Goal: Transaction & Acquisition: Purchase product/service

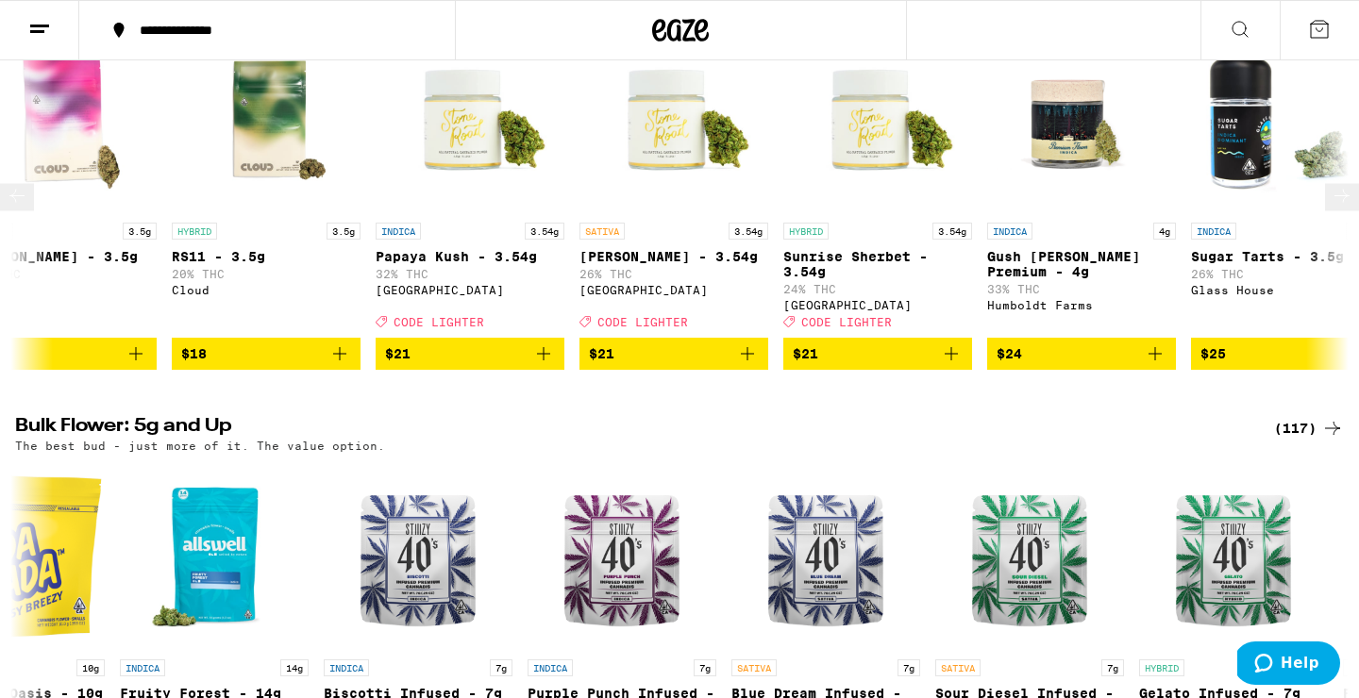
scroll to position [1135, 0]
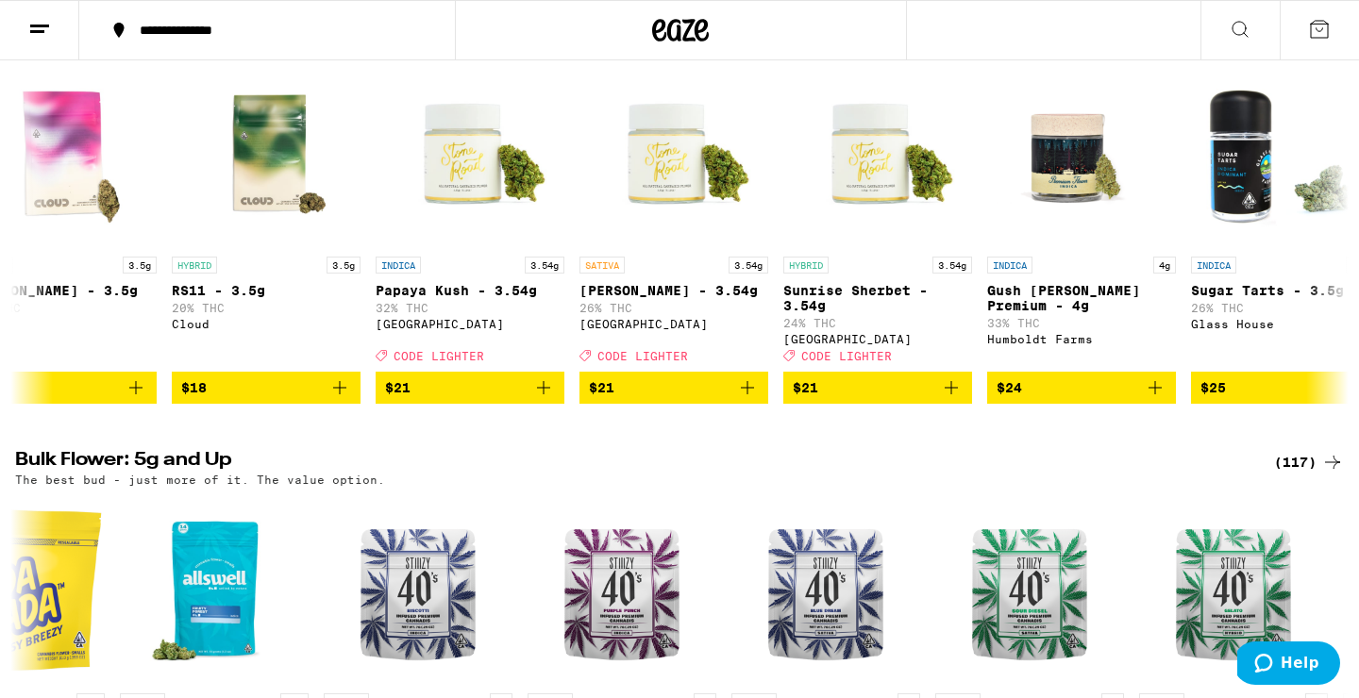
click at [1319, 26] on icon at bounding box center [1319, 29] width 23 height 23
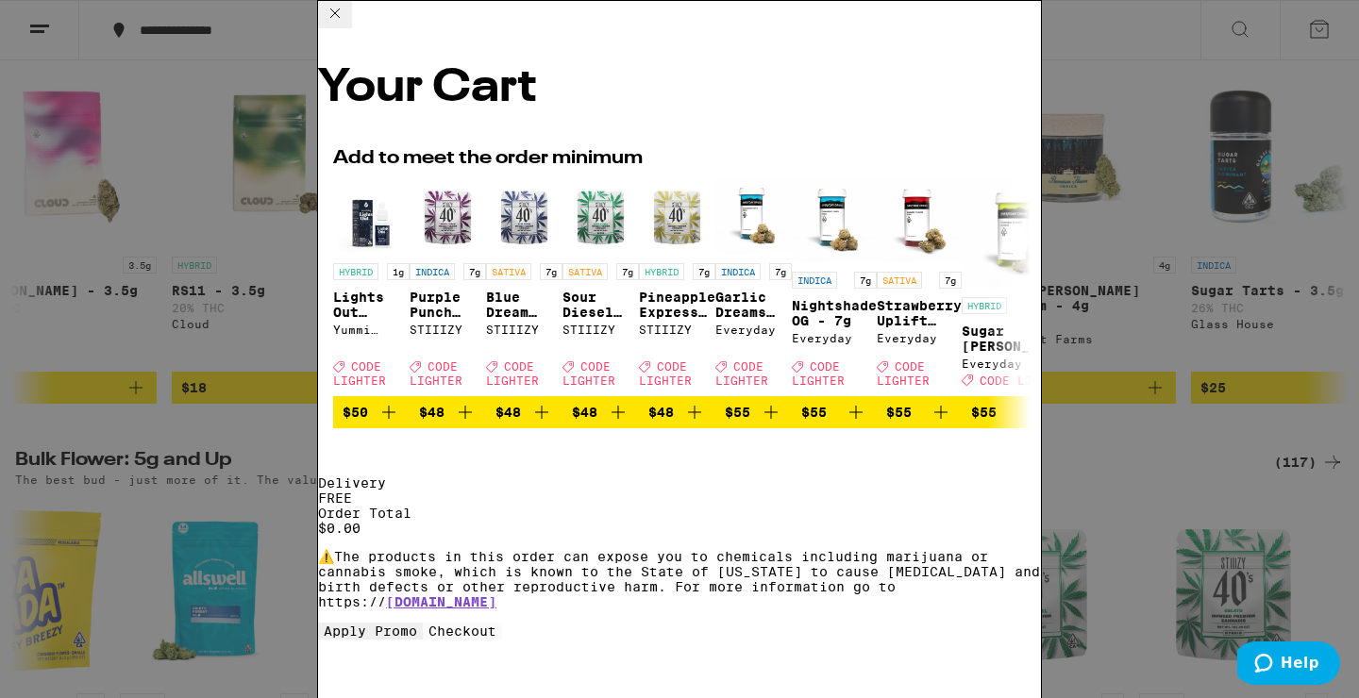
click at [340, 18] on icon at bounding box center [334, 12] width 9 height 9
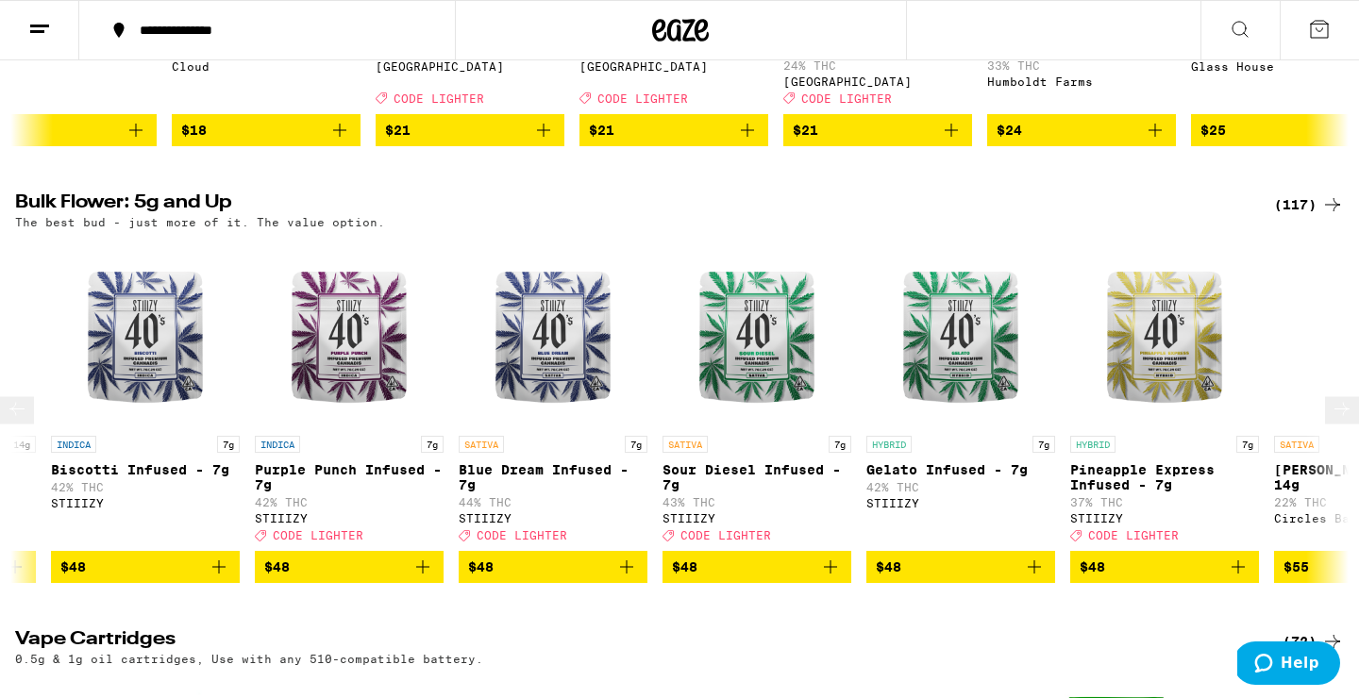
scroll to position [0, 7307]
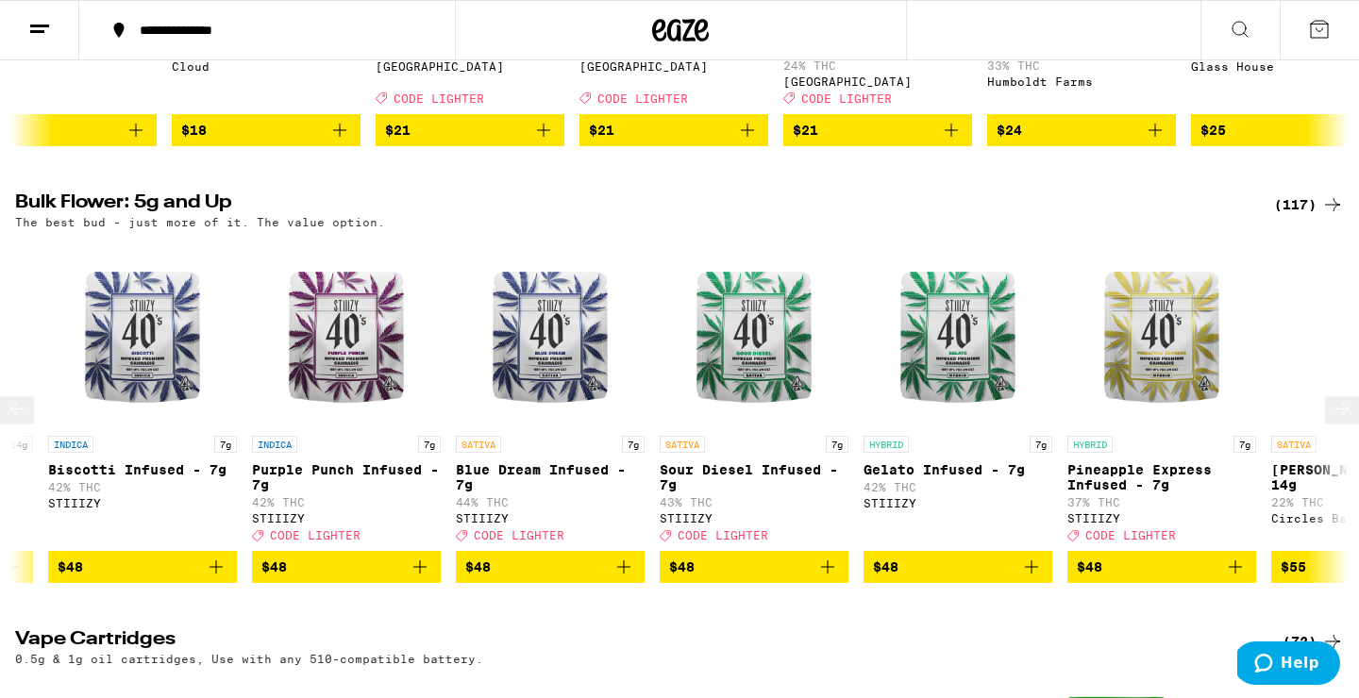
click at [715, 579] on span "$48" at bounding box center [754, 567] width 170 height 23
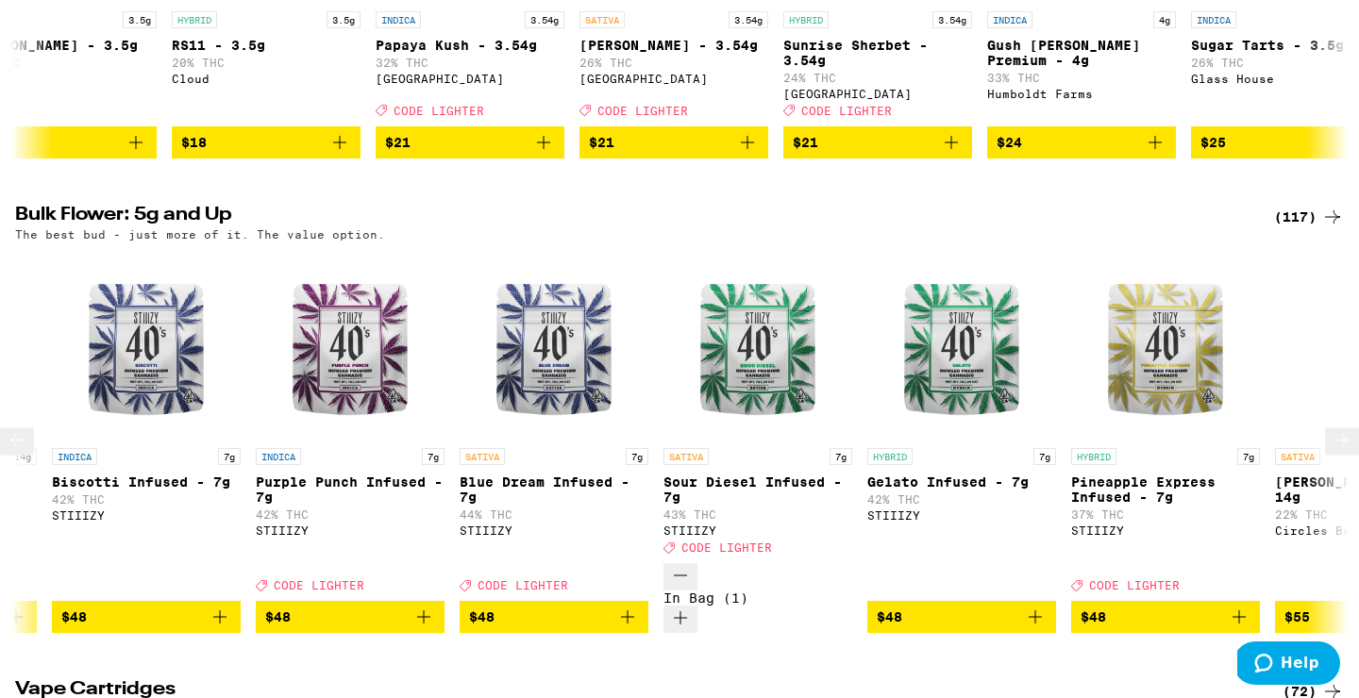
scroll to position [0, 7308]
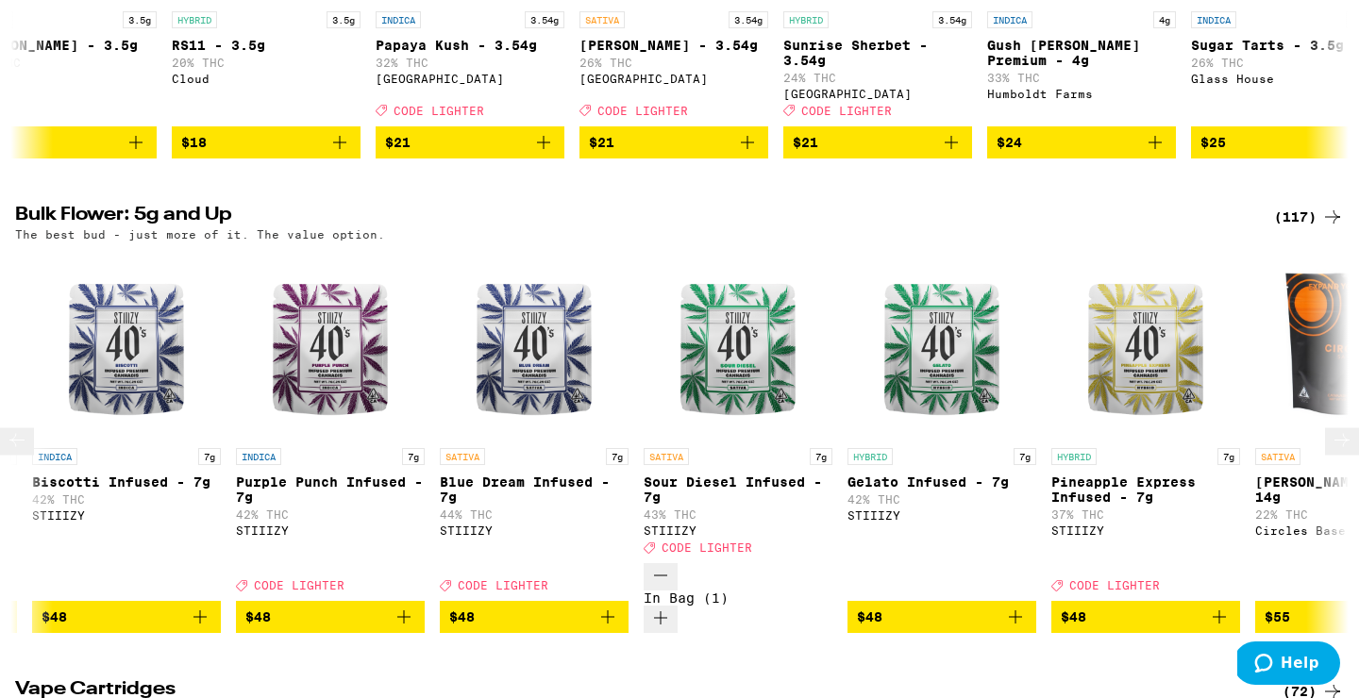
click at [498, 615] on span "$48" at bounding box center [534, 617] width 170 height 23
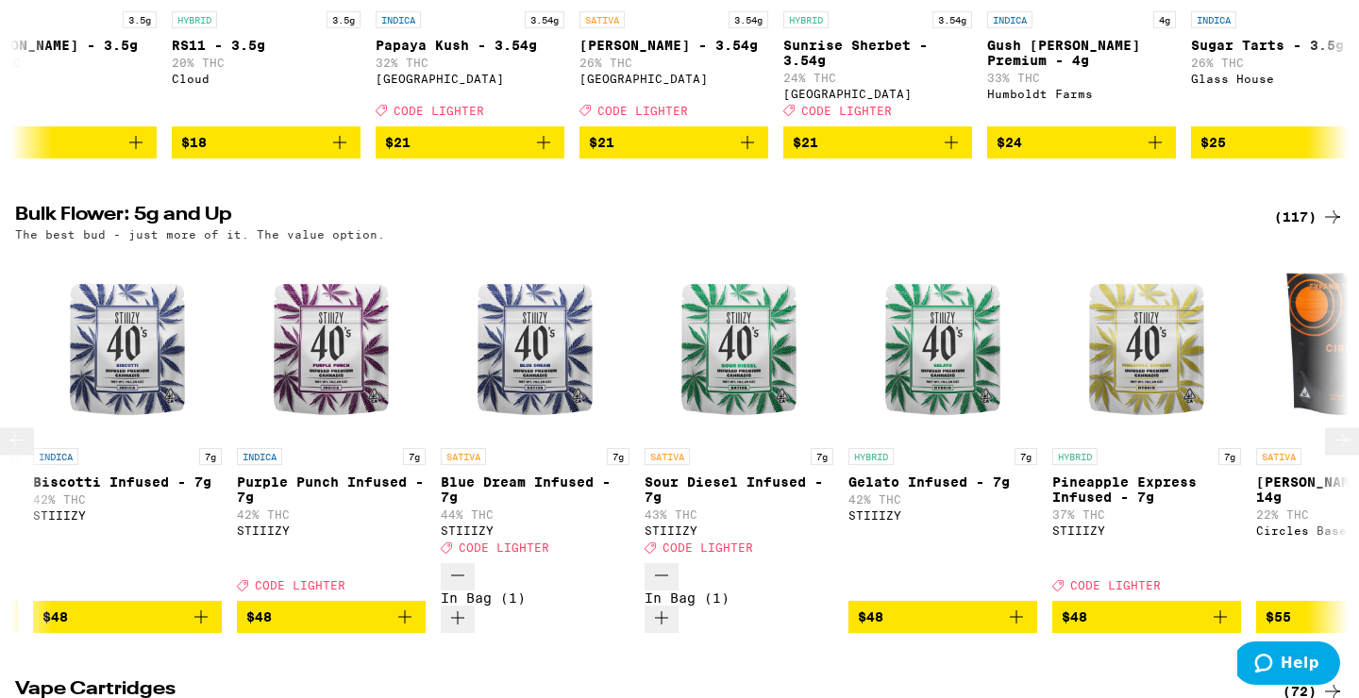
scroll to position [1392, 0]
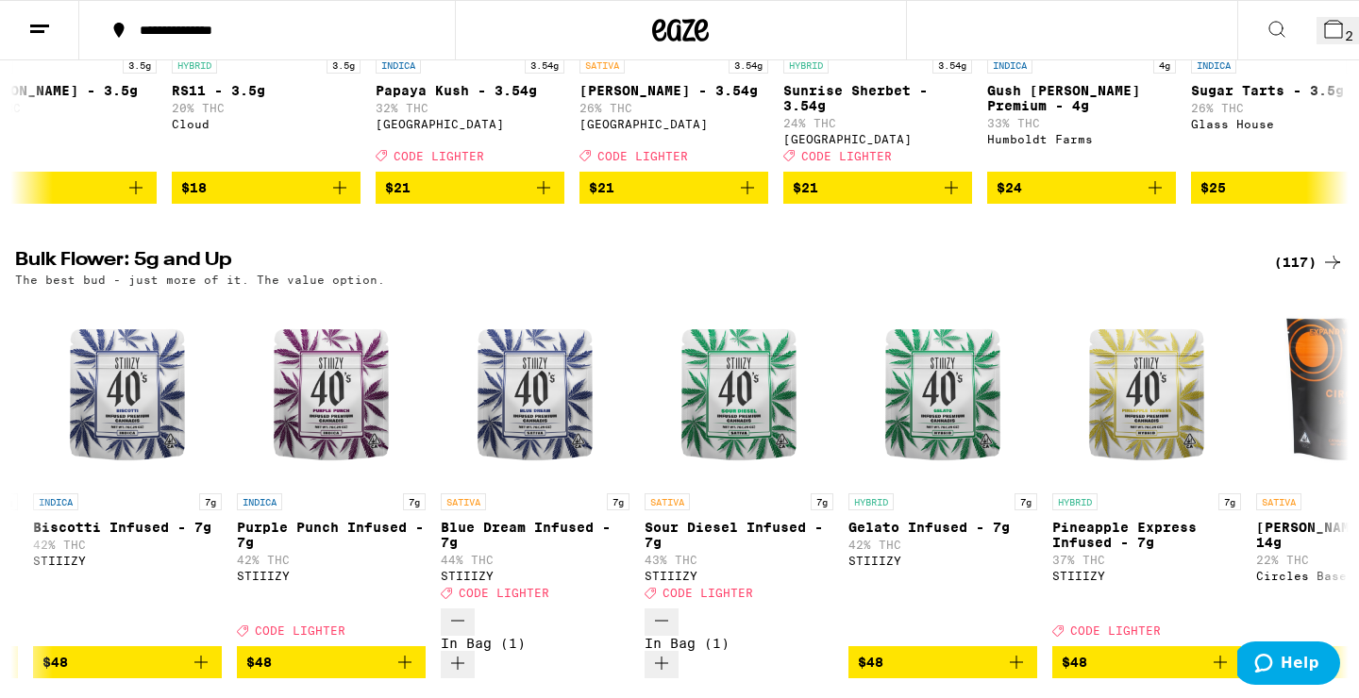
click at [1345, 29] on span "2" at bounding box center [1349, 35] width 8 height 15
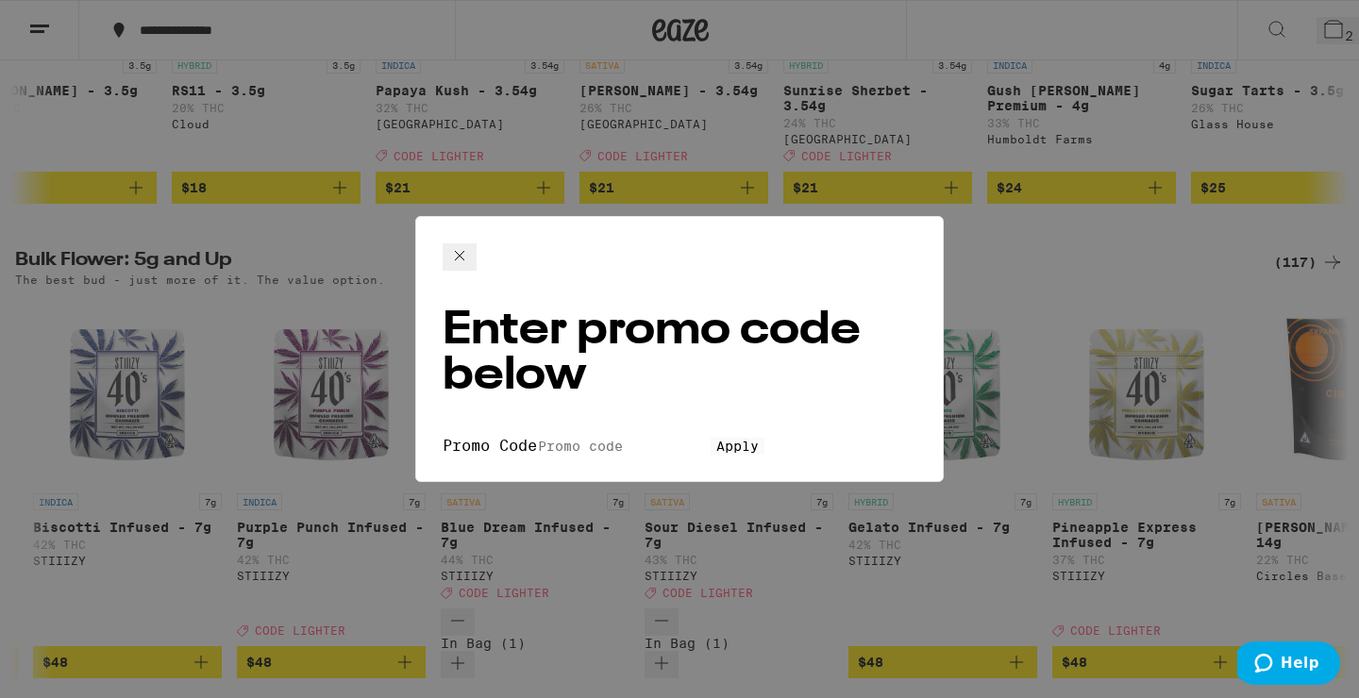
click at [606, 438] on input "Promo Code" at bounding box center [624, 446] width 174 height 17
type input "LIGHTER"
click at [716, 439] on span "Apply" at bounding box center [737, 446] width 42 height 15
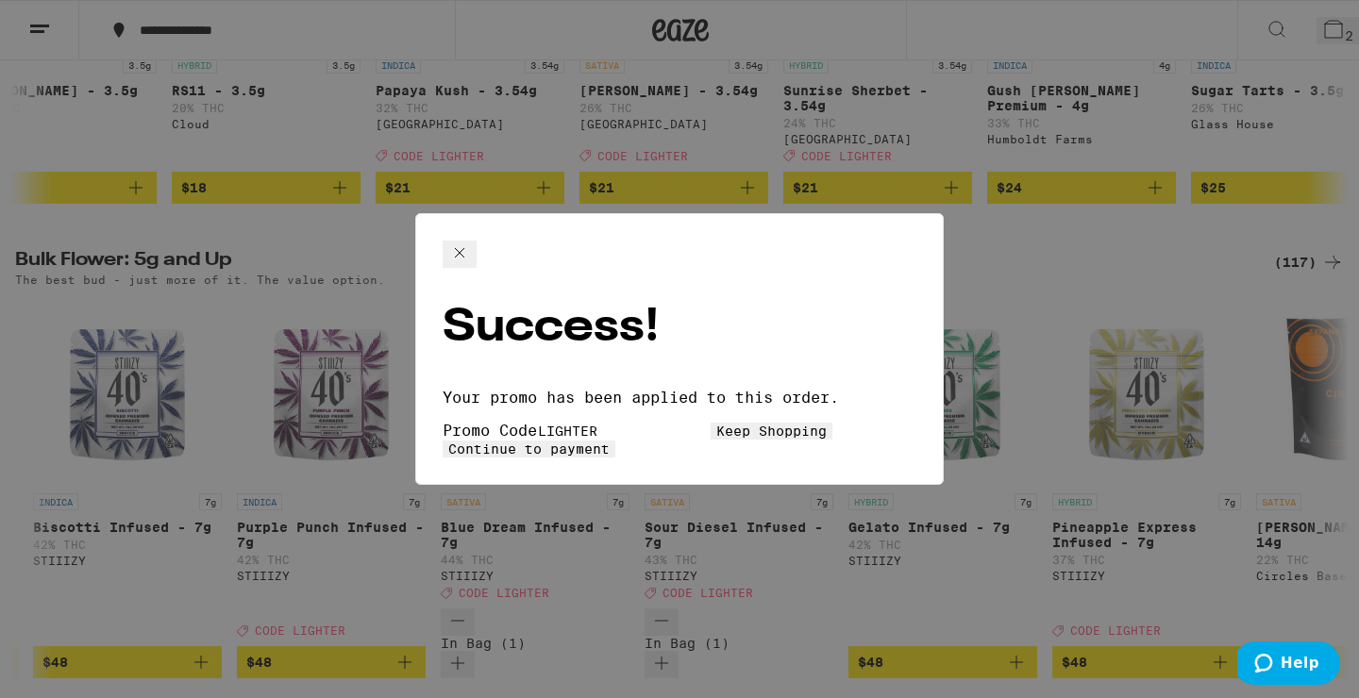
click at [615, 441] on button "Continue to payment" at bounding box center [529, 449] width 173 height 17
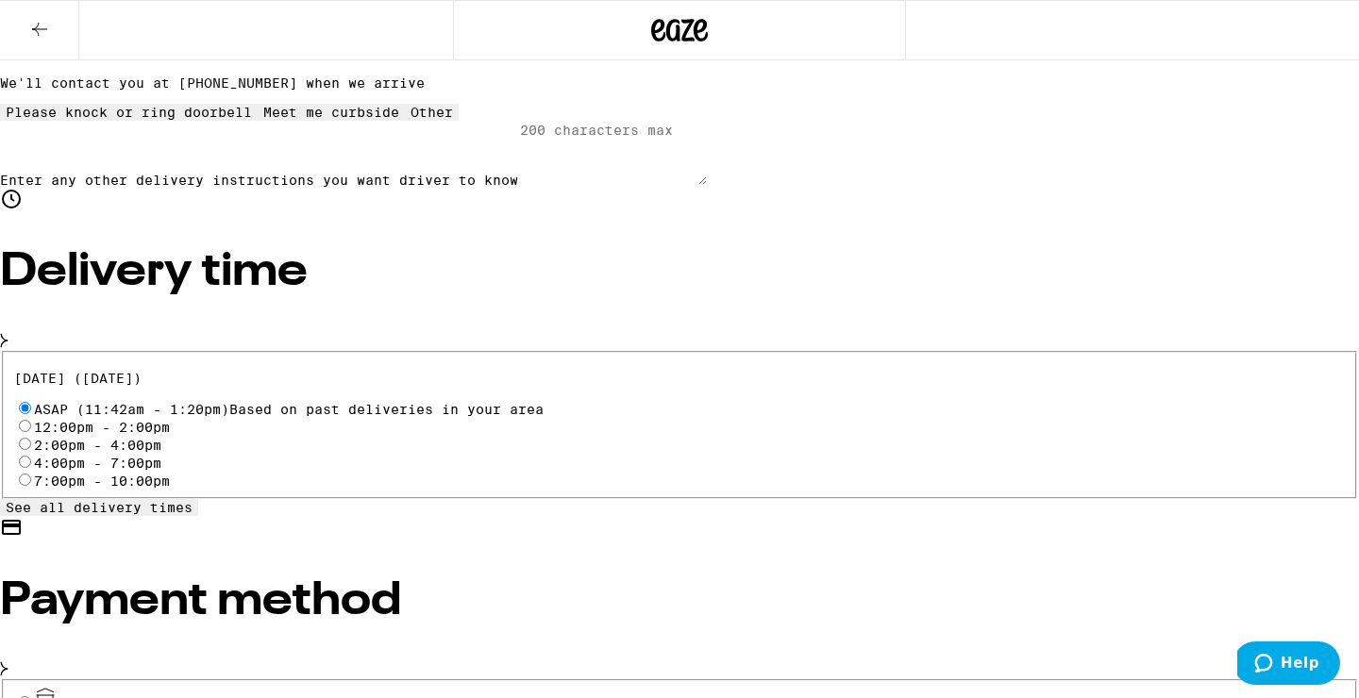
scroll to position [442, 0]
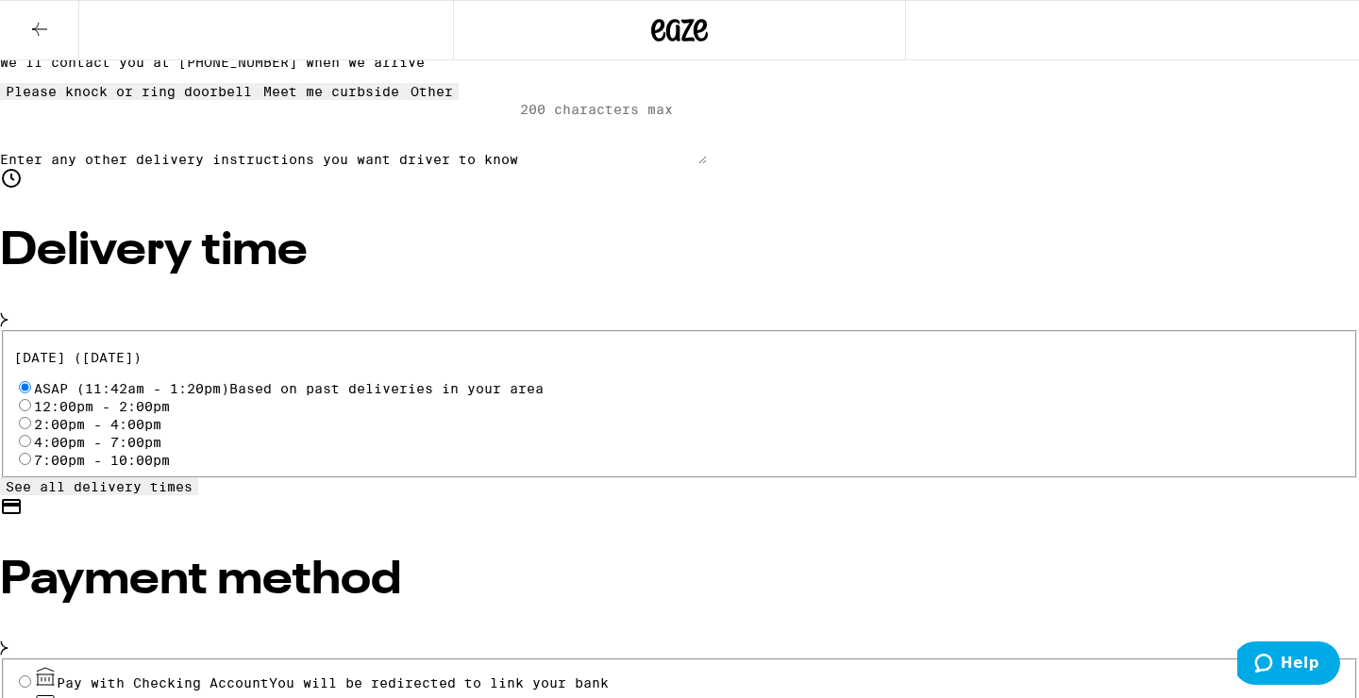
click at [31, 698] on input "Pay with Debit (in person) Pin required" at bounding box center [25, 707] width 12 height 12
radio input "true"
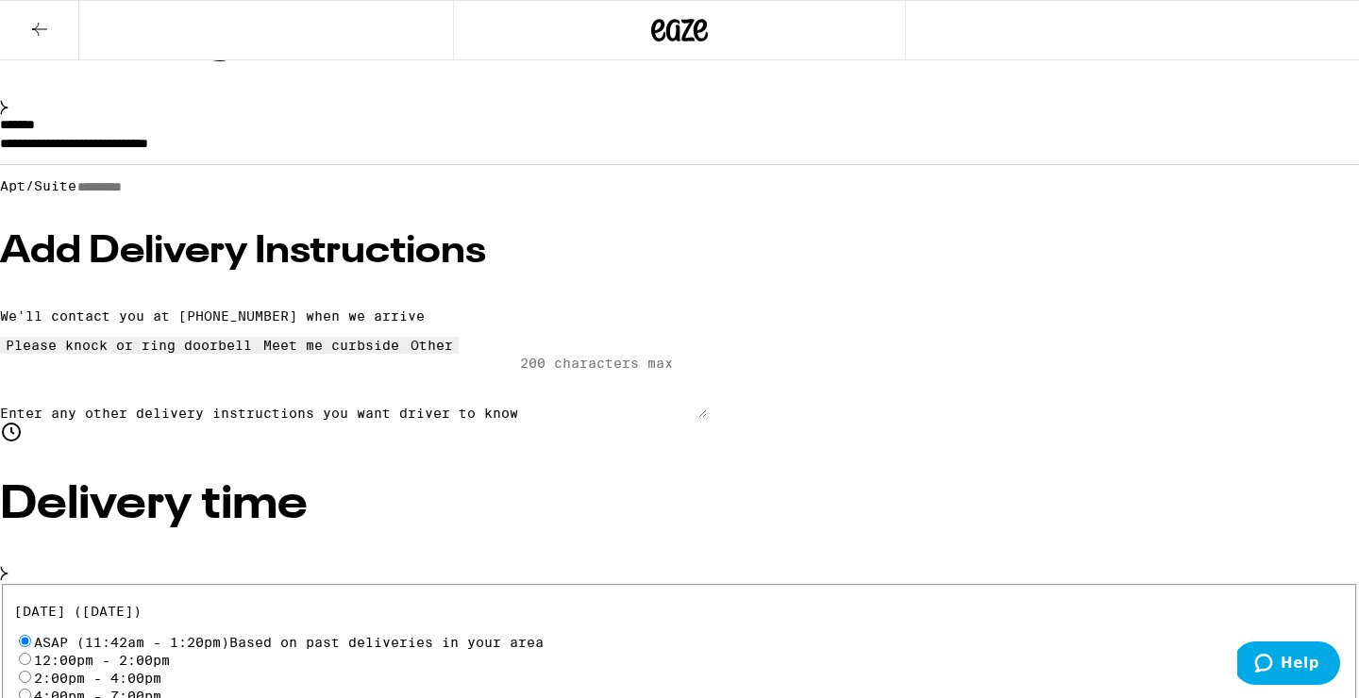
scroll to position [184, 0]
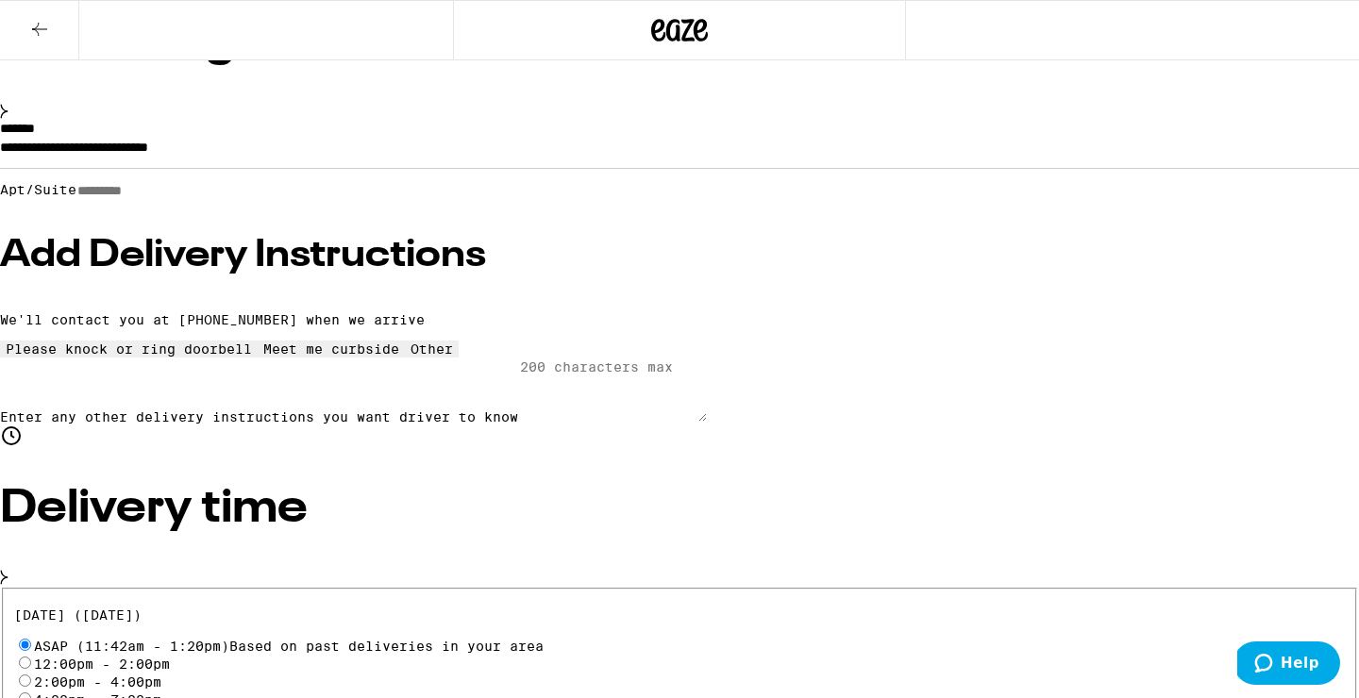
drag, startPoint x: 960, startPoint y: 272, endPoint x: 862, endPoint y: 393, distance: 155.7
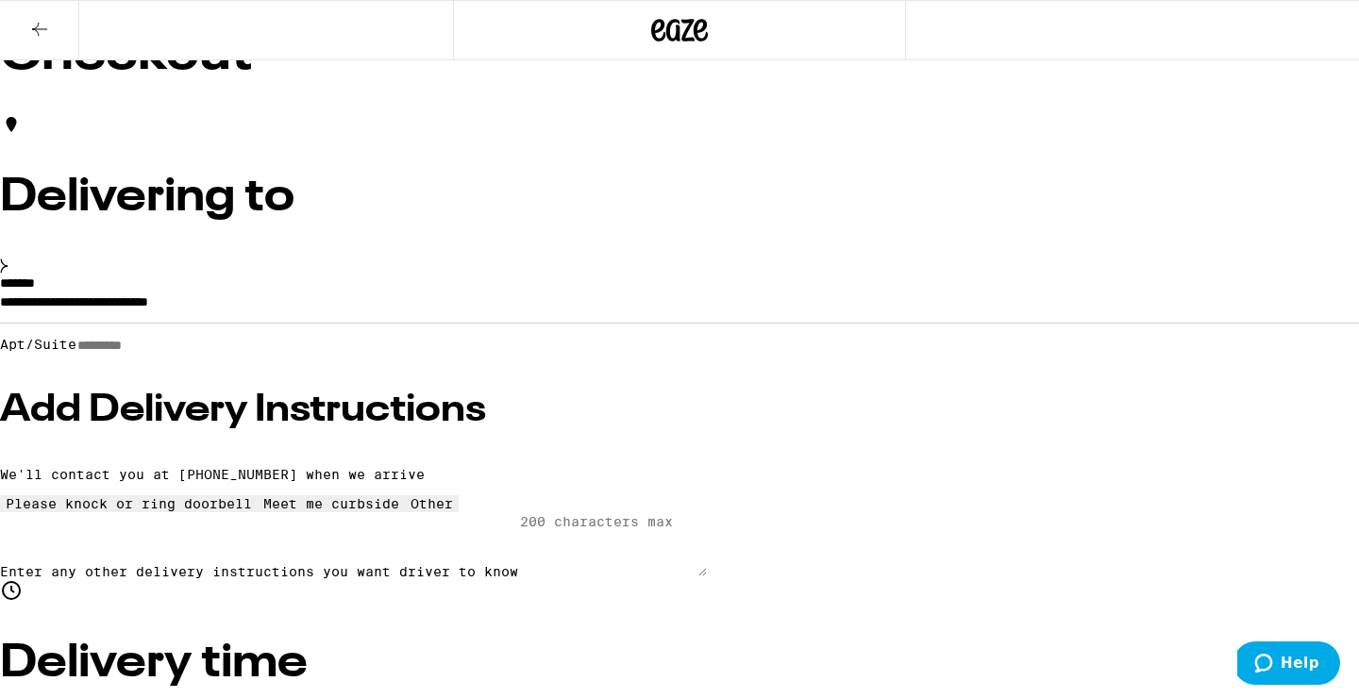
scroll to position [26, 0]
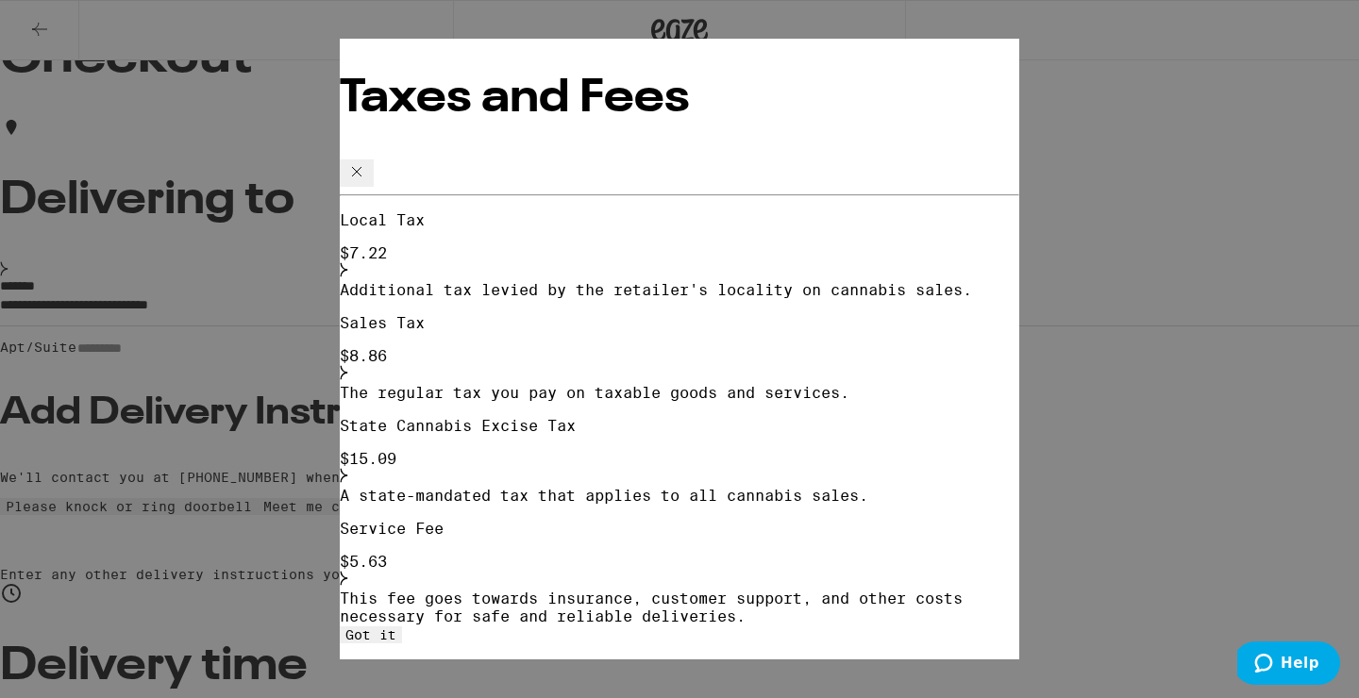
click at [362, 167] on icon at bounding box center [356, 171] width 9 height 9
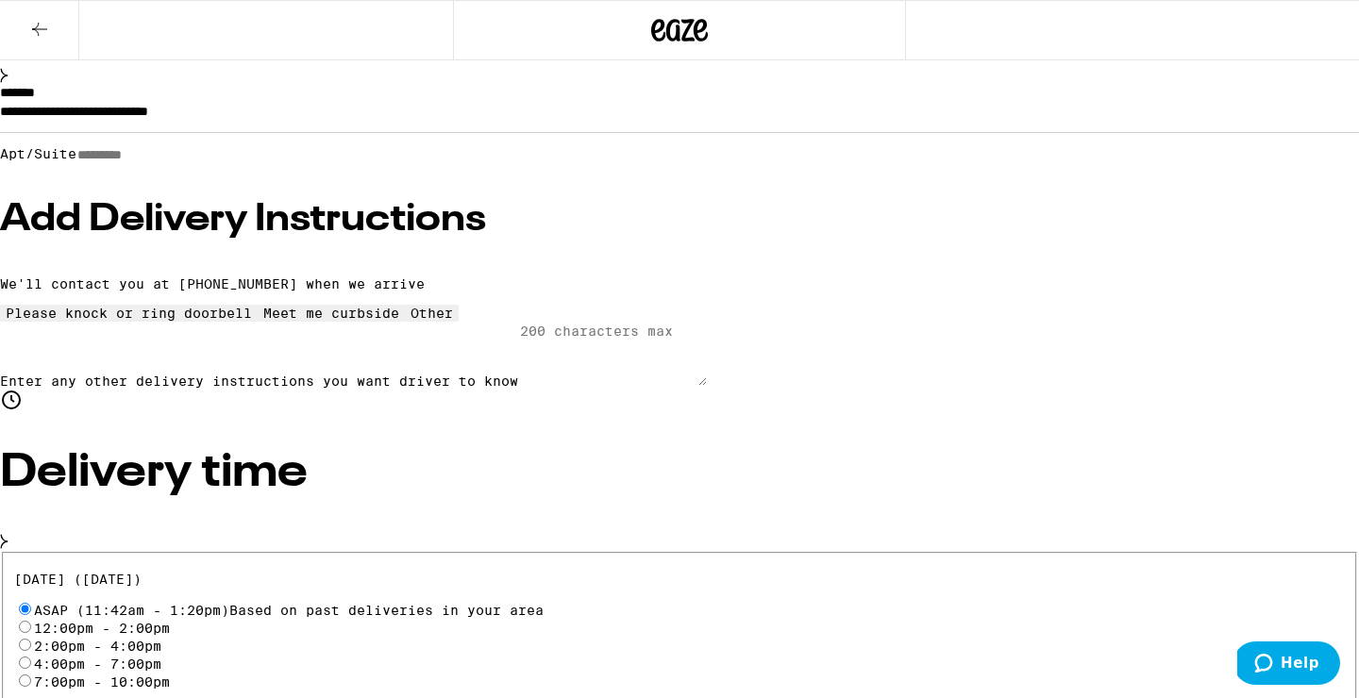
scroll to position [223, 0]
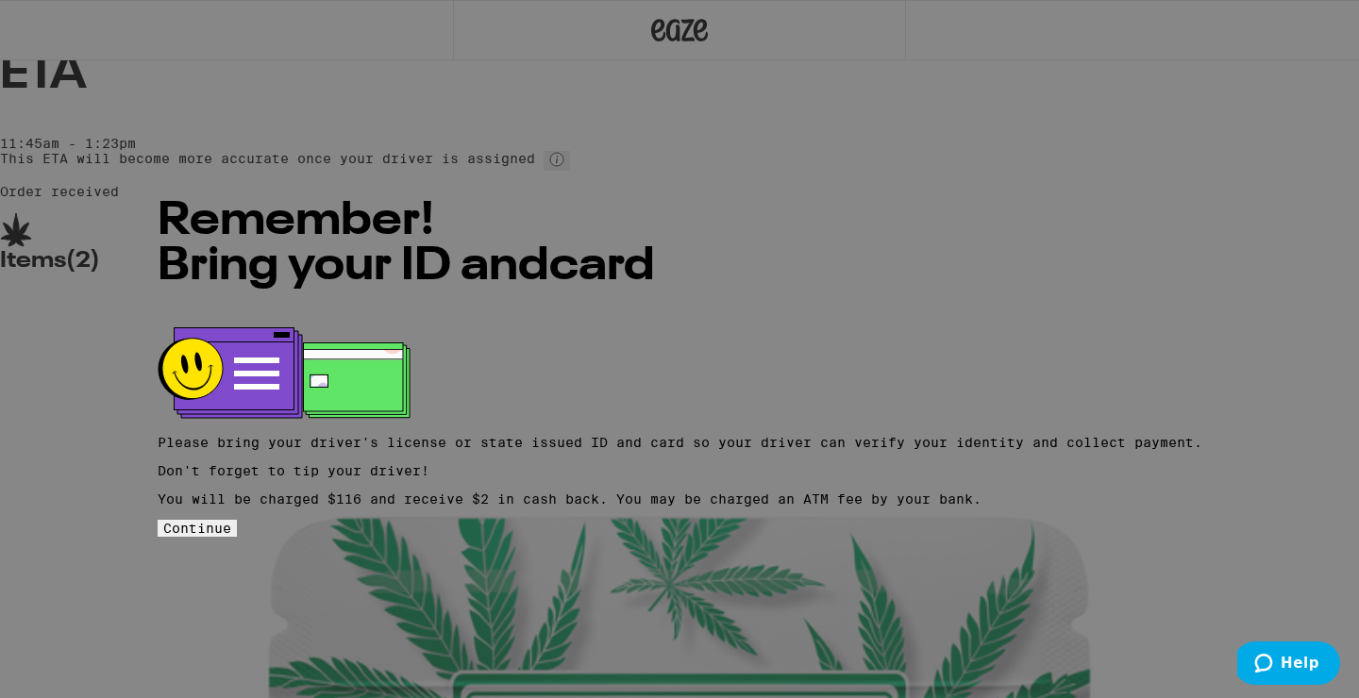
click at [231, 521] on span "Continue" at bounding box center [197, 528] width 68 height 15
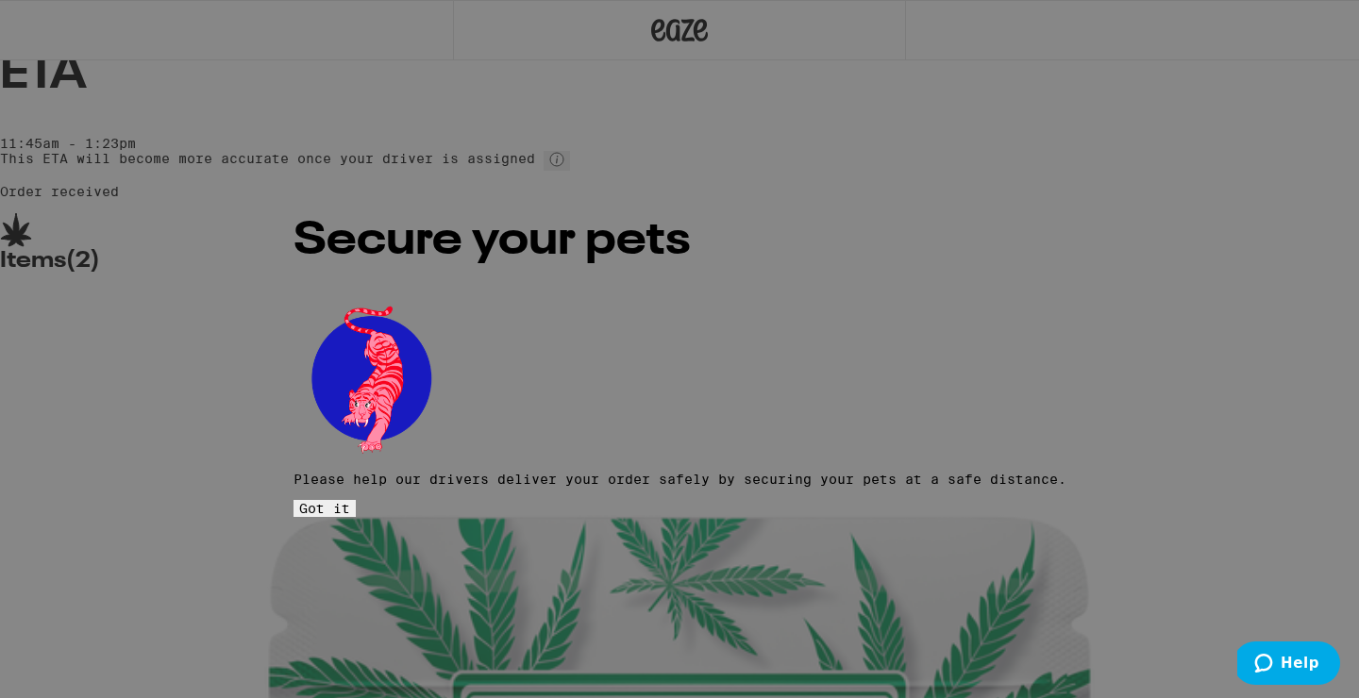
click at [350, 501] on span "Got it" at bounding box center [324, 508] width 51 height 15
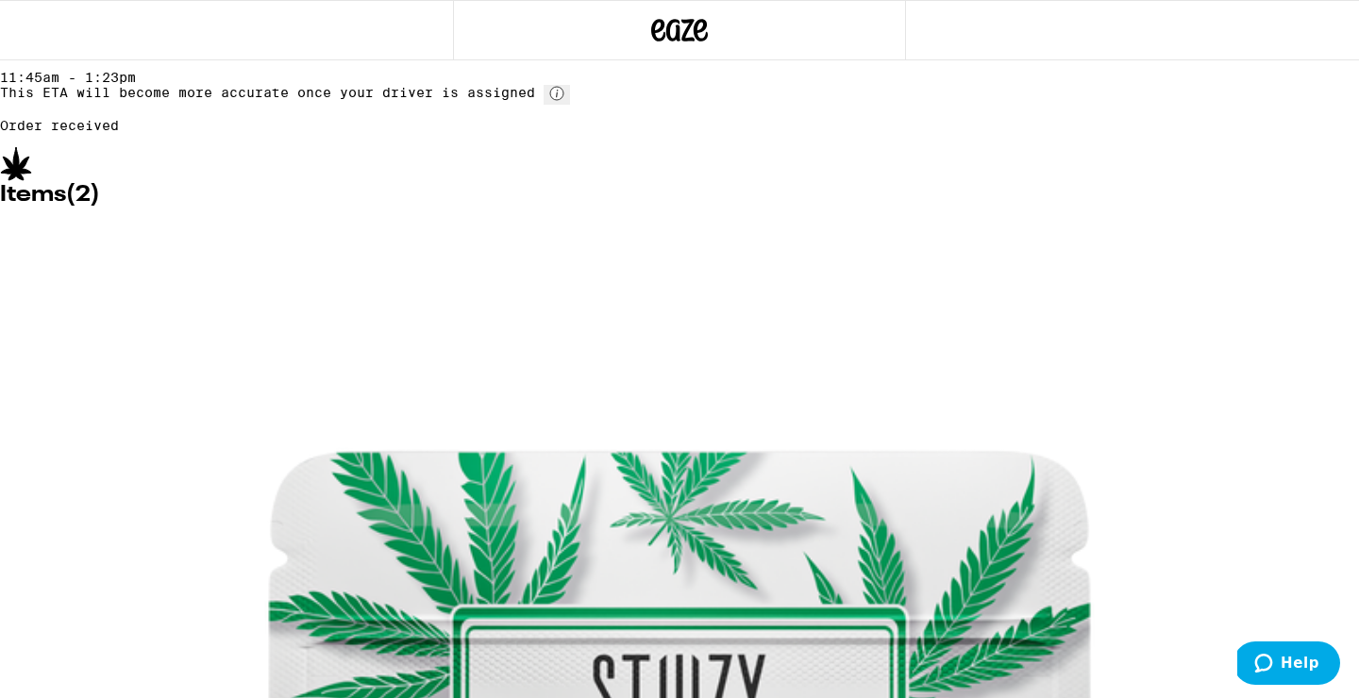
scroll to position [82, 0]
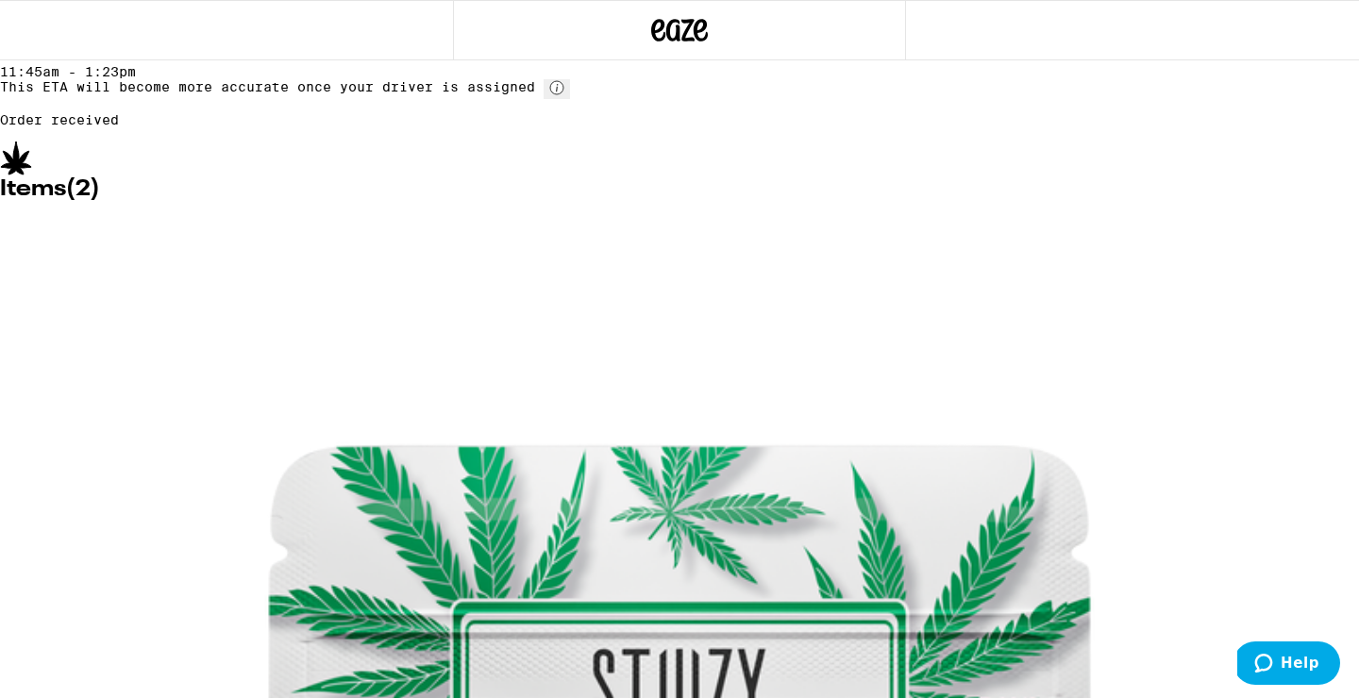
scroll to position [66, 0]
